Goal: Task Accomplishment & Management: Manage account settings

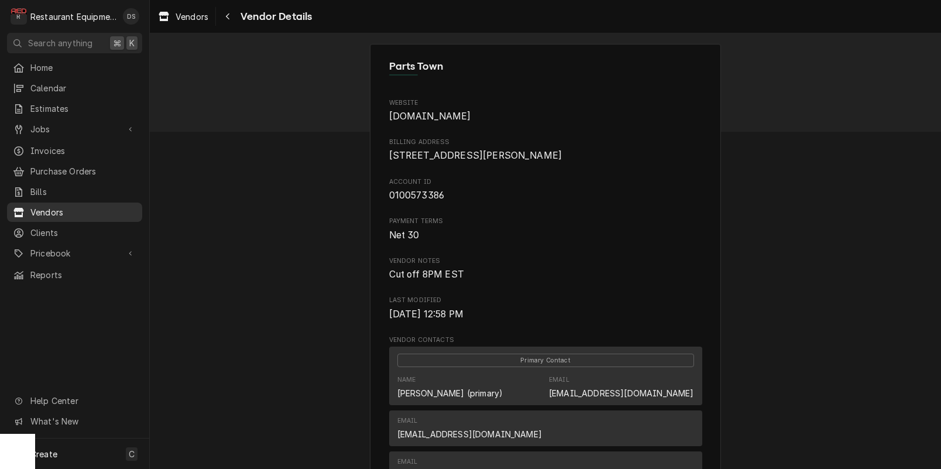
scroll to position [480, 0]
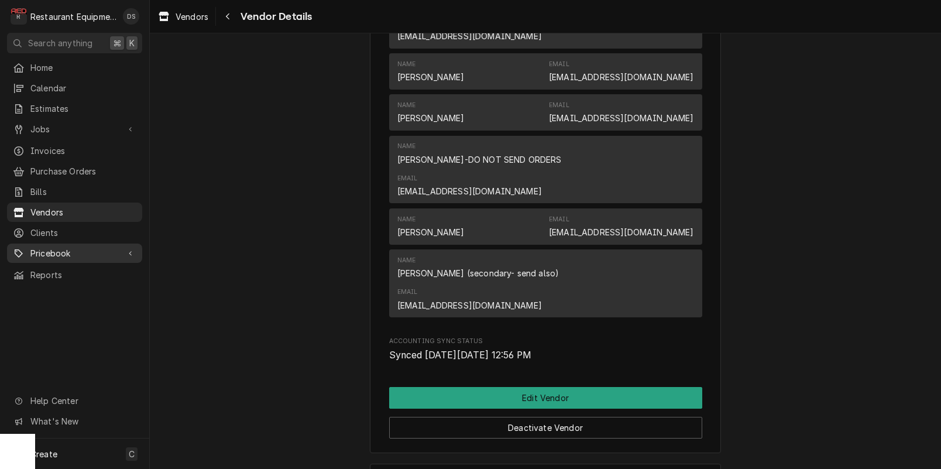
click at [61, 250] on span "Pricebook" at bounding box center [74, 253] width 88 height 12
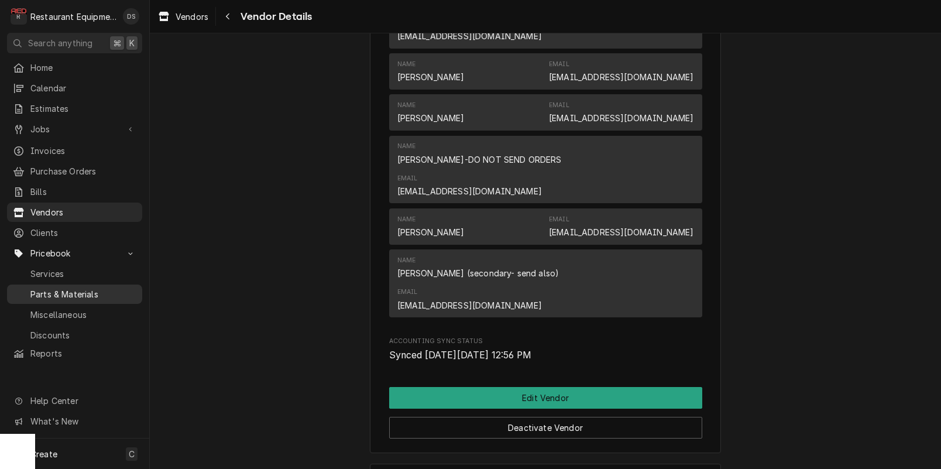
click at [70, 288] on span "Parts & Materials" at bounding box center [83, 294] width 106 height 12
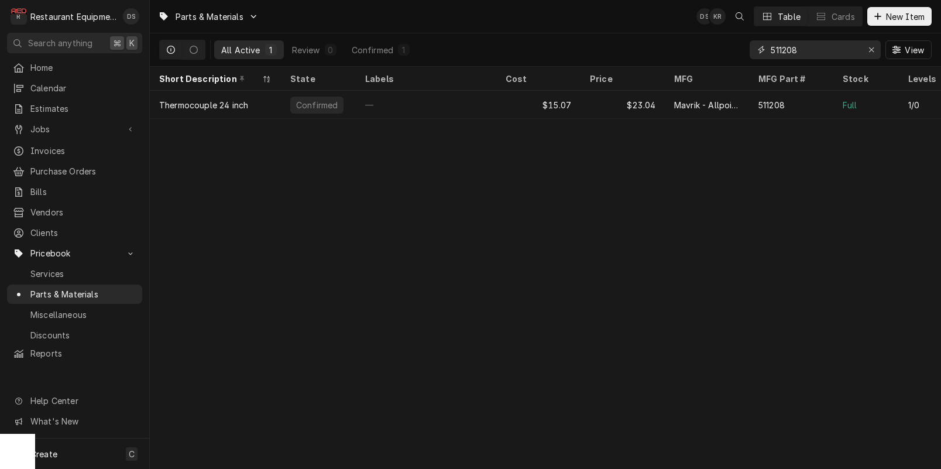
click at [796, 48] on input "511208" at bounding box center [815, 49] width 88 height 19
type input "1708542"
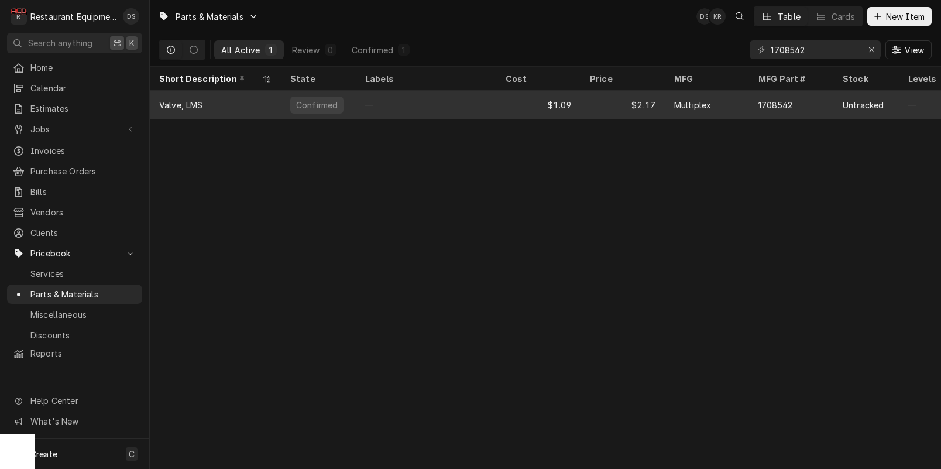
click at [411, 105] on div "—" at bounding box center [426, 105] width 141 height 28
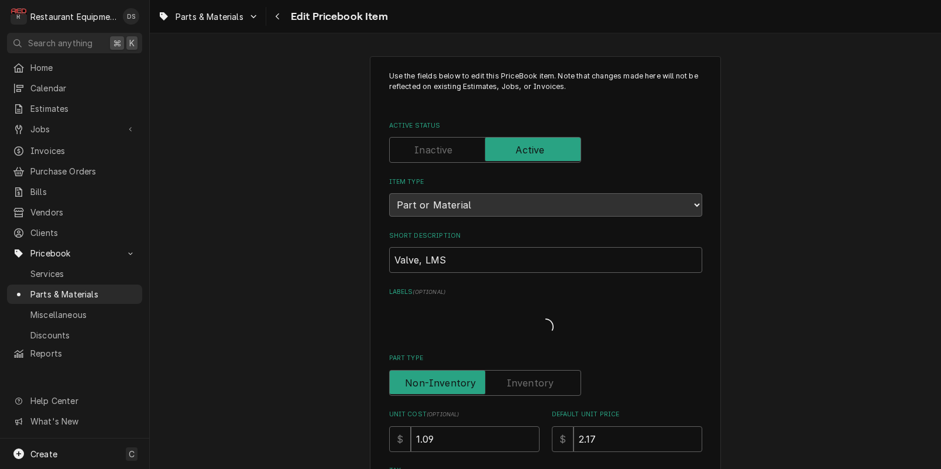
type textarea "x"
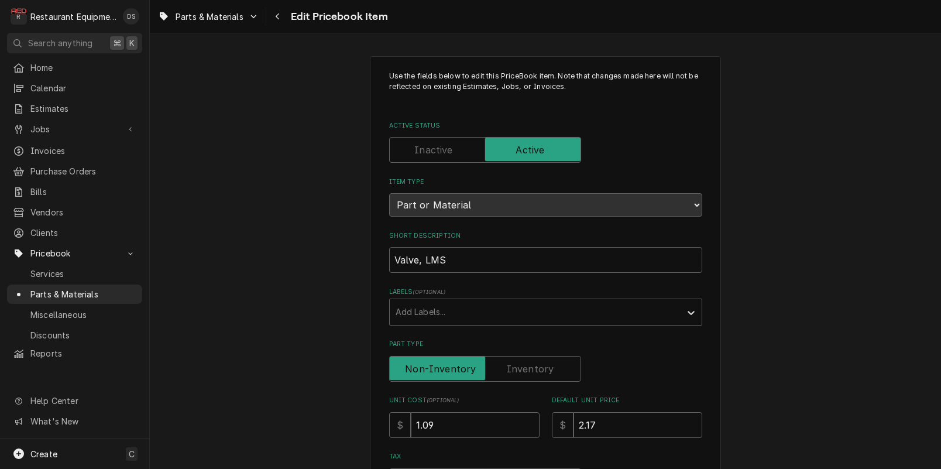
click at [437, 154] on label "Active Status" at bounding box center [485, 150] width 192 height 26
click at [437, 154] on input "Active Status" at bounding box center [485, 150] width 181 height 26
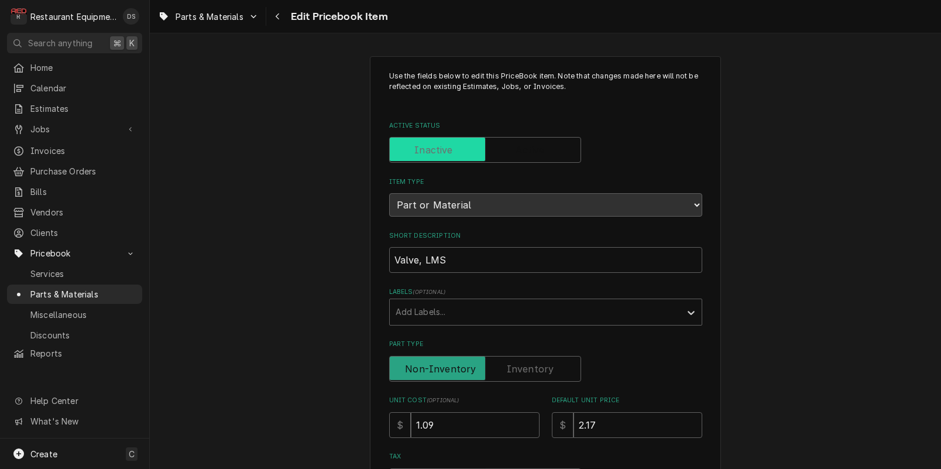
checkbox input "false"
type textarea "x"
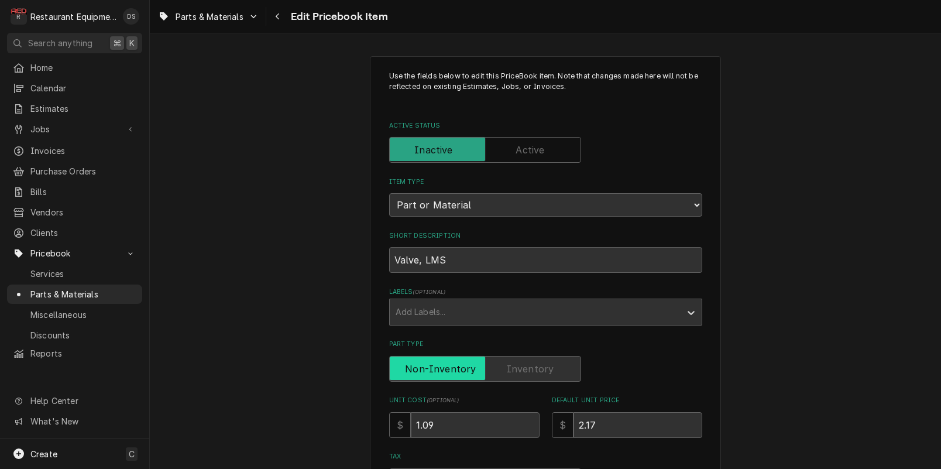
drag, startPoint x: 215, startPoint y: 19, endPoint x: 194, endPoint y: 2, distance: 26.7
click at [215, 19] on span "Parts & Materials" at bounding box center [210, 17] width 68 height 12
drag, startPoint x: 202, startPoint y: 64, endPoint x: 143, endPoint y: 4, distance: 84.0
click at [202, 63] on div "Parts & Materials" at bounding box center [201, 61] width 76 height 12
